Goal: Find specific page/section: Find specific page/section

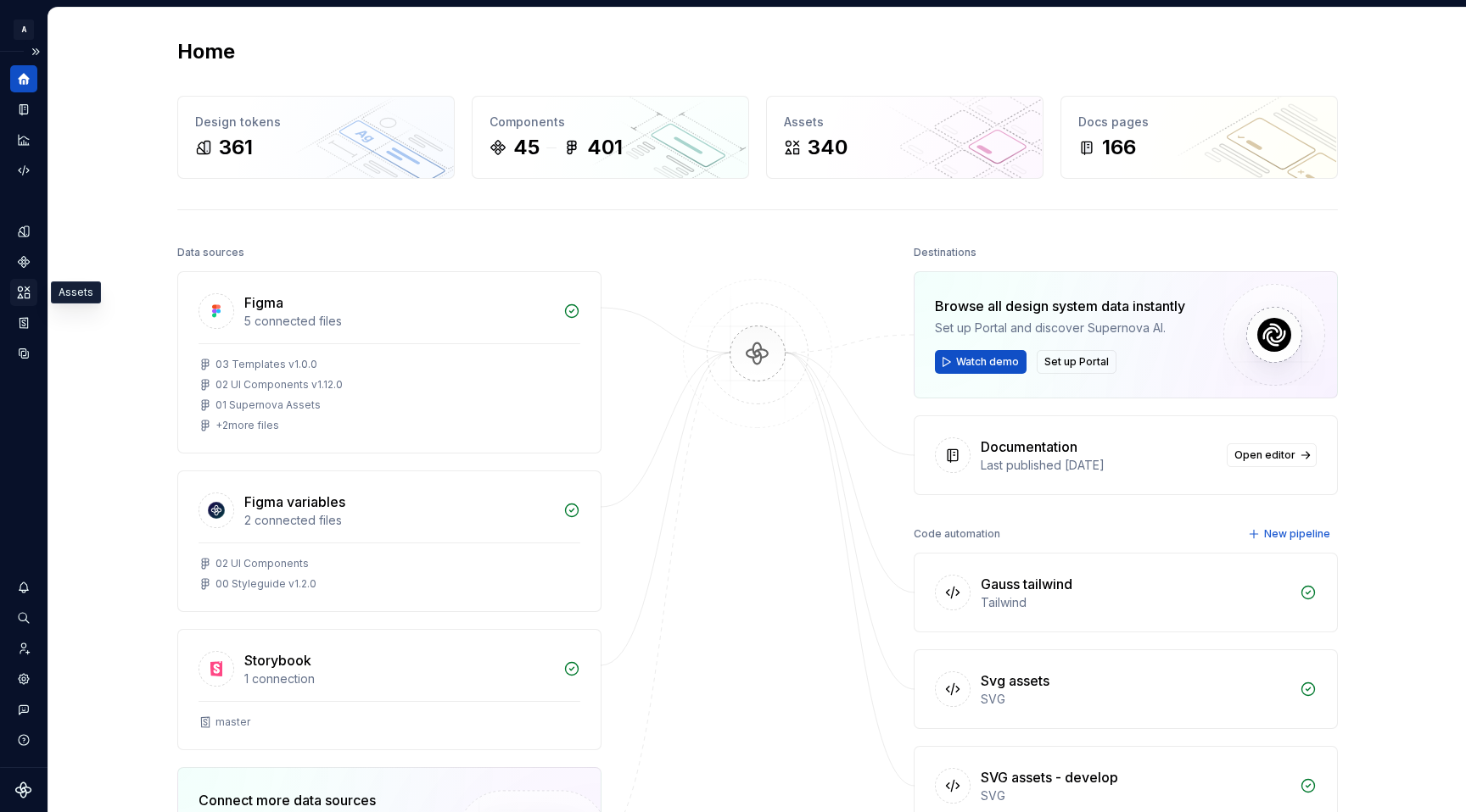
click at [20, 288] on icon "Assets" at bounding box center [24, 291] width 12 height 11
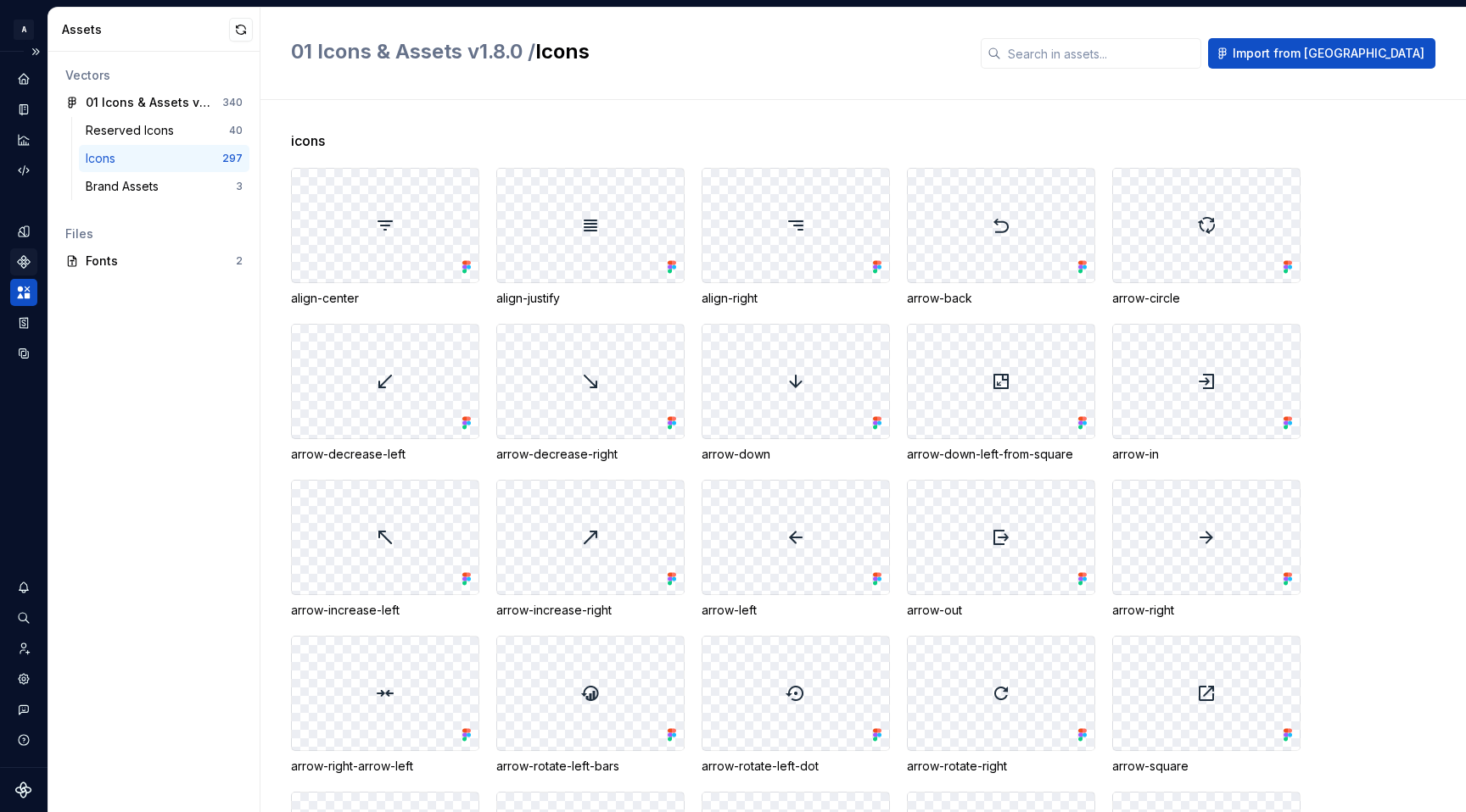
click at [21, 260] on icon "Components" at bounding box center [24, 262] width 12 height 12
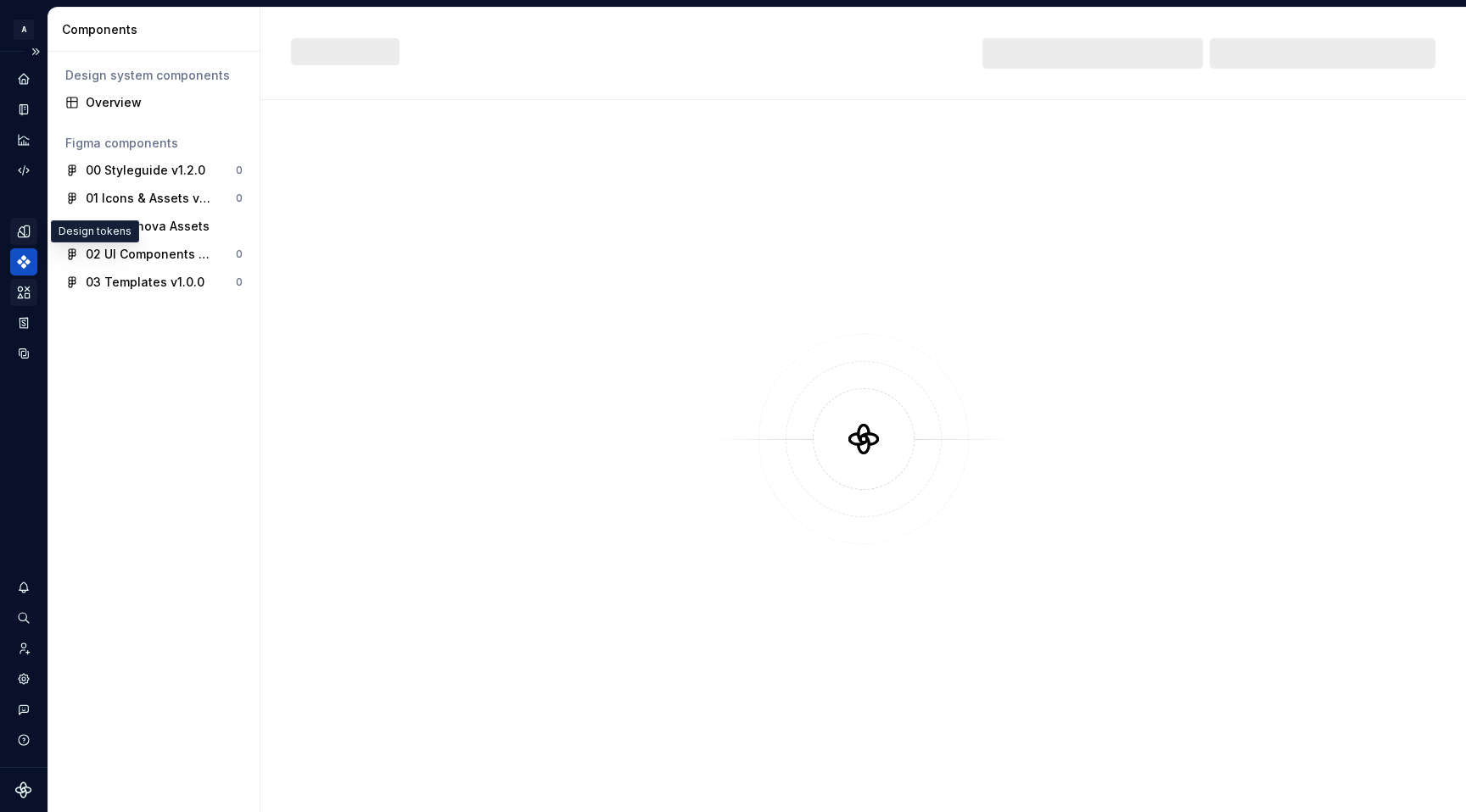
click at [22, 232] on icon "Design tokens" at bounding box center [24, 232] width 15 height 15
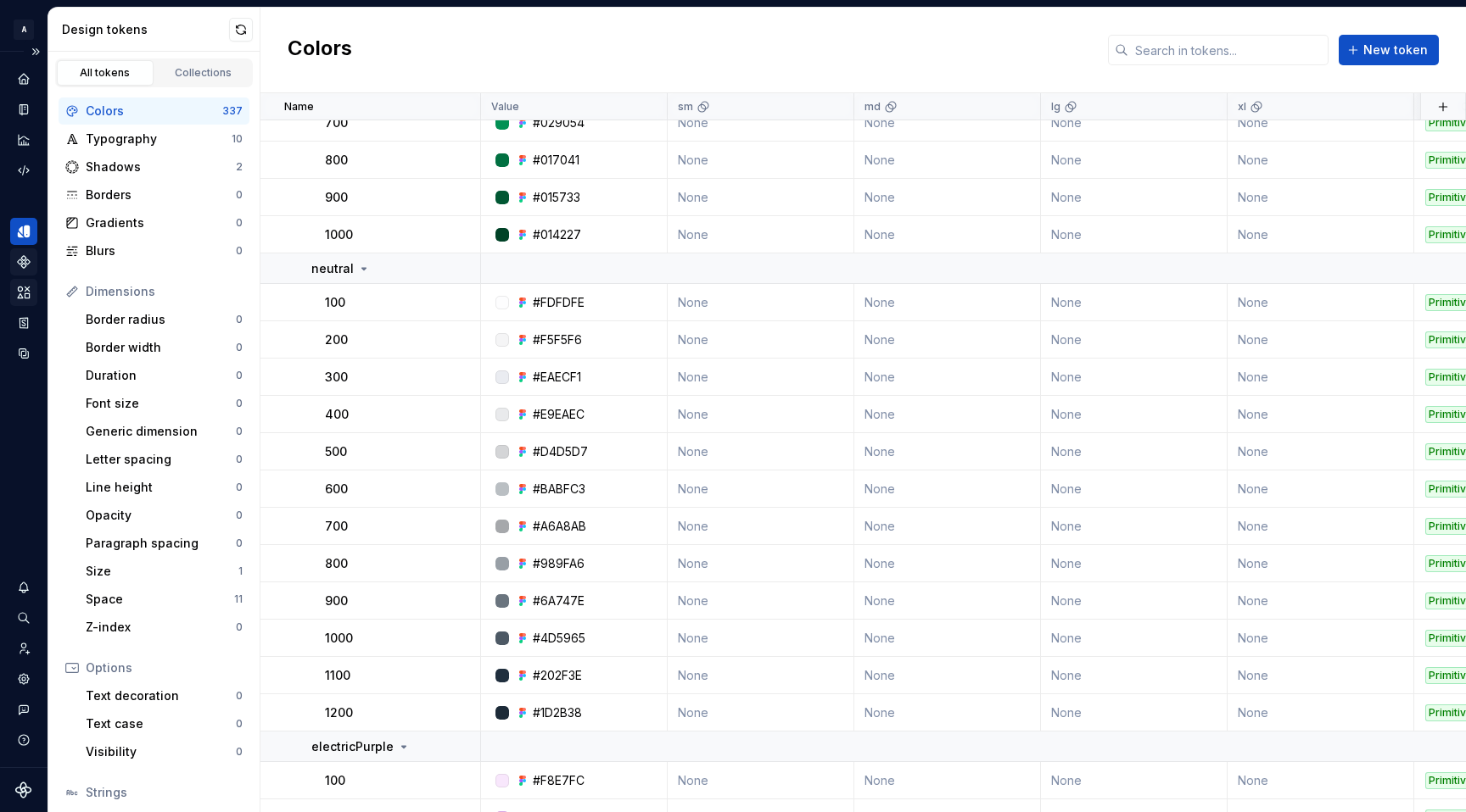
scroll to position [5080, 0]
